Goal: Register for event/course

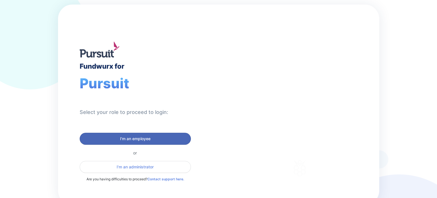
click at [122, 134] on button "I'm an employee" at bounding box center [135, 139] width 111 height 12
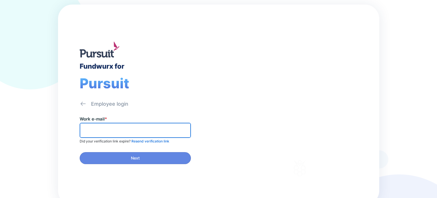
click at [120, 131] on input "text" at bounding box center [135, 130] width 106 height 9
type input "**********"
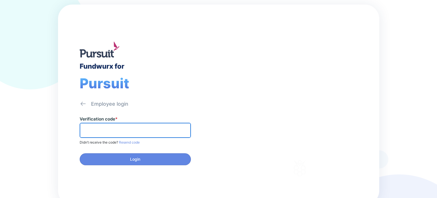
click at [91, 126] on input "text" at bounding box center [135, 130] width 106 height 9
paste input "******"
type input "******"
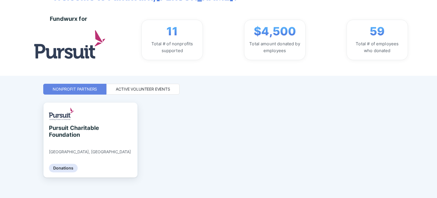
scroll to position [49, 0]
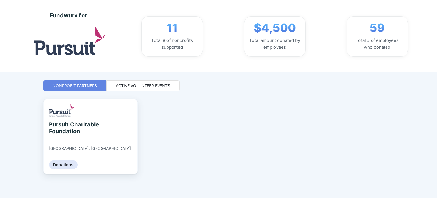
click at [153, 83] on div "Active Volunteer Events" at bounding box center [143, 86] width 54 height 6
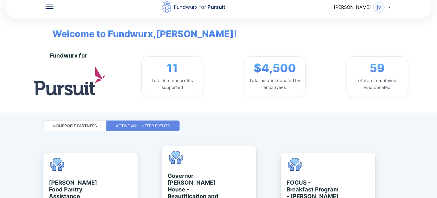
scroll to position [0, 0]
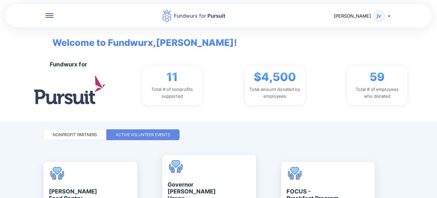
click at [364, 13] on span "[PERSON_NAME]" at bounding box center [352, 16] width 37 height 6
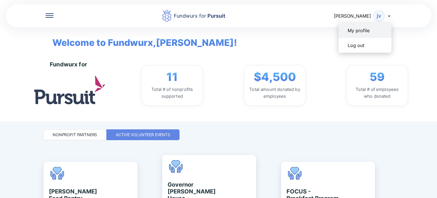
click at [343, 28] on div "My profile" at bounding box center [365, 30] width 53 height 15
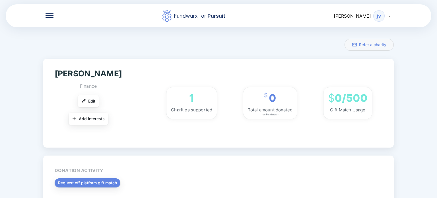
click at [50, 16] on icon at bounding box center [50, 15] width 8 height 4
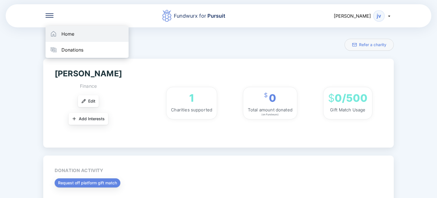
click at [62, 39] on div "Home" at bounding box center [87, 34] width 83 height 16
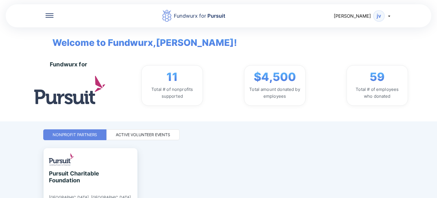
scroll to position [49, 0]
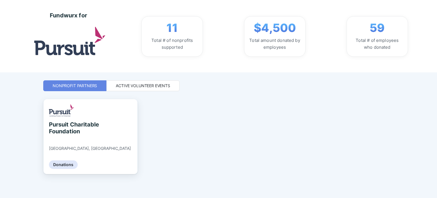
click at [153, 85] on div "Active Volunteer Events" at bounding box center [143, 86] width 54 height 6
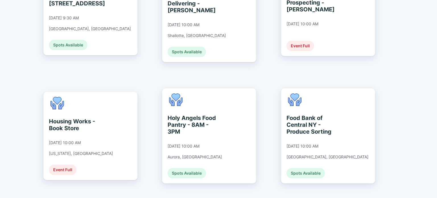
scroll to position [971, 0]
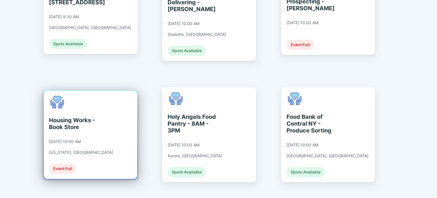
click at [112, 92] on div "Housing Works - Book Store [DATE] 10:00 AM [US_STATE], [GEOGRAPHIC_DATA] Event …" at bounding box center [90, 135] width 93 height 88
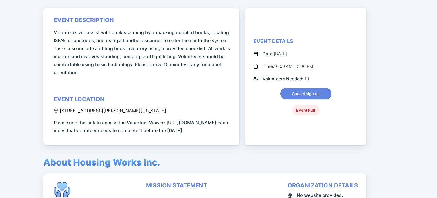
scroll to position [71, 0]
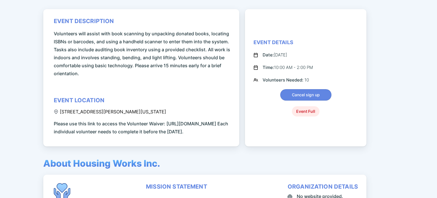
click at [176, 131] on span "Please use this link to access the Volunteer Waiver: [URL][DOMAIN_NAME] Each in…" at bounding box center [142, 128] width 177 height 16
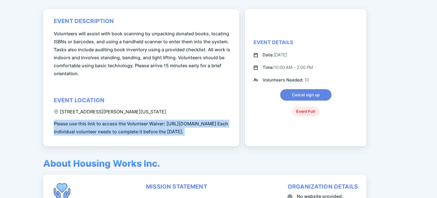
click at [176, 131] on span "Please use this link to access the Volunteer Waiver: [URL][DOMAIN_NAME] Each in…" at bounding box center [142, 128] width 177 height 16
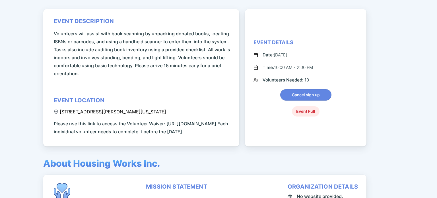
click at [157, 133] on span "Please use this link to access the Volunteer Waiver: [URL][DOMAIN_NAME] Each in…" at bounding box center [142, 128] width 177 height 16
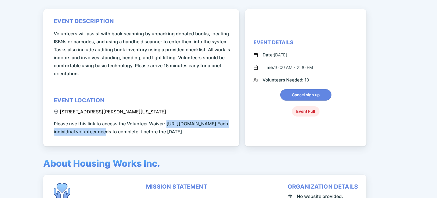
drag, startPoint x: 166, startPoint y: 131, endPoint x: 41, endPoint y: 131, distance: 125.5
click at [41, 131] on div "Fundwurx for Pursuit [PERSON_NAME] Back Housing Works - Book Store event descri…" at bounding box center [218, 99] width 437 height 198
copy span "[URL][DOMAIN_NAME]"
